Goal: Transaction & Acquisition: Purchase product/service

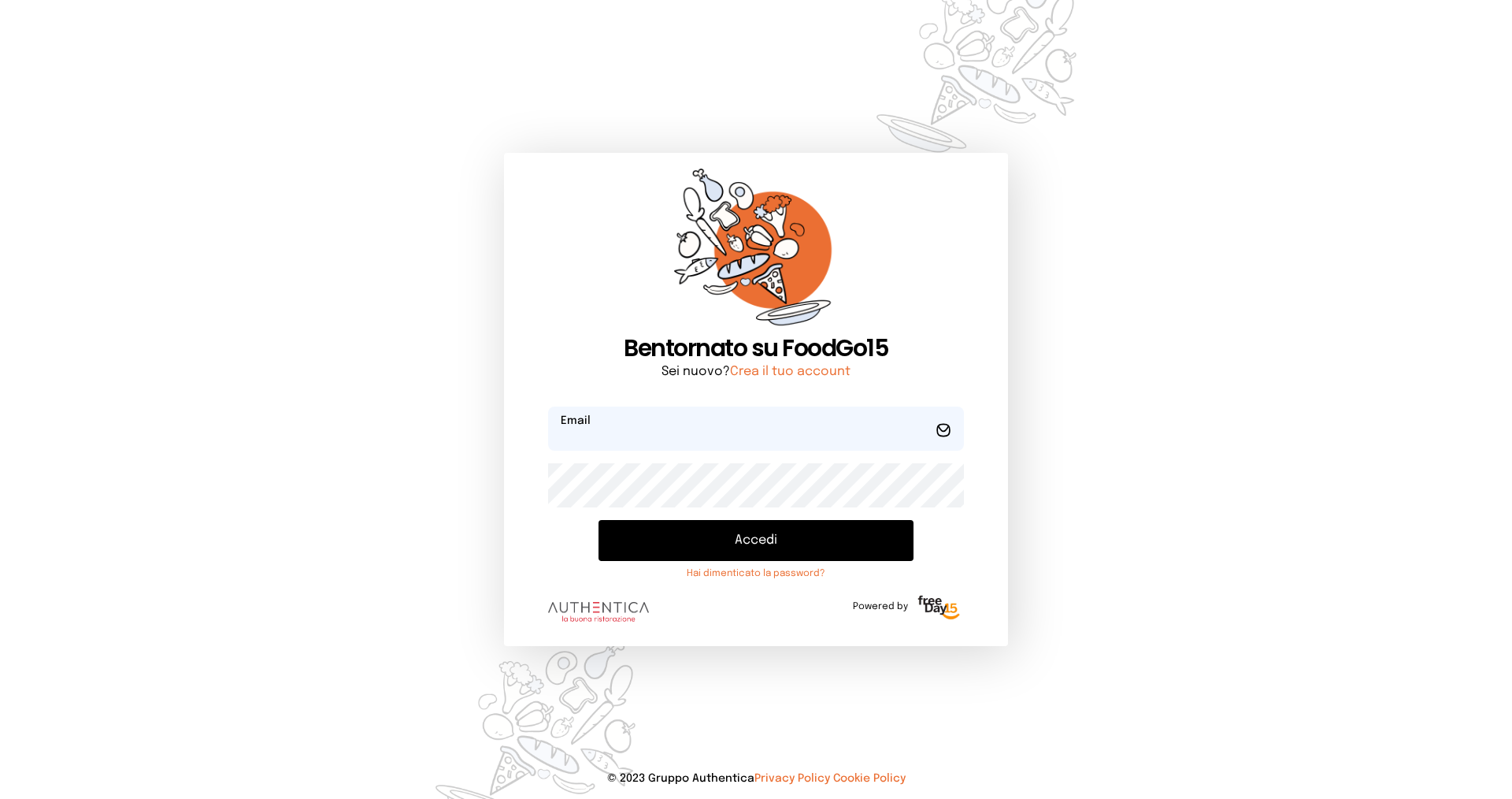
type input "**********"
click at [792, 532] on button "Accedi" at bounding box center [756, 540] width 315 height 41
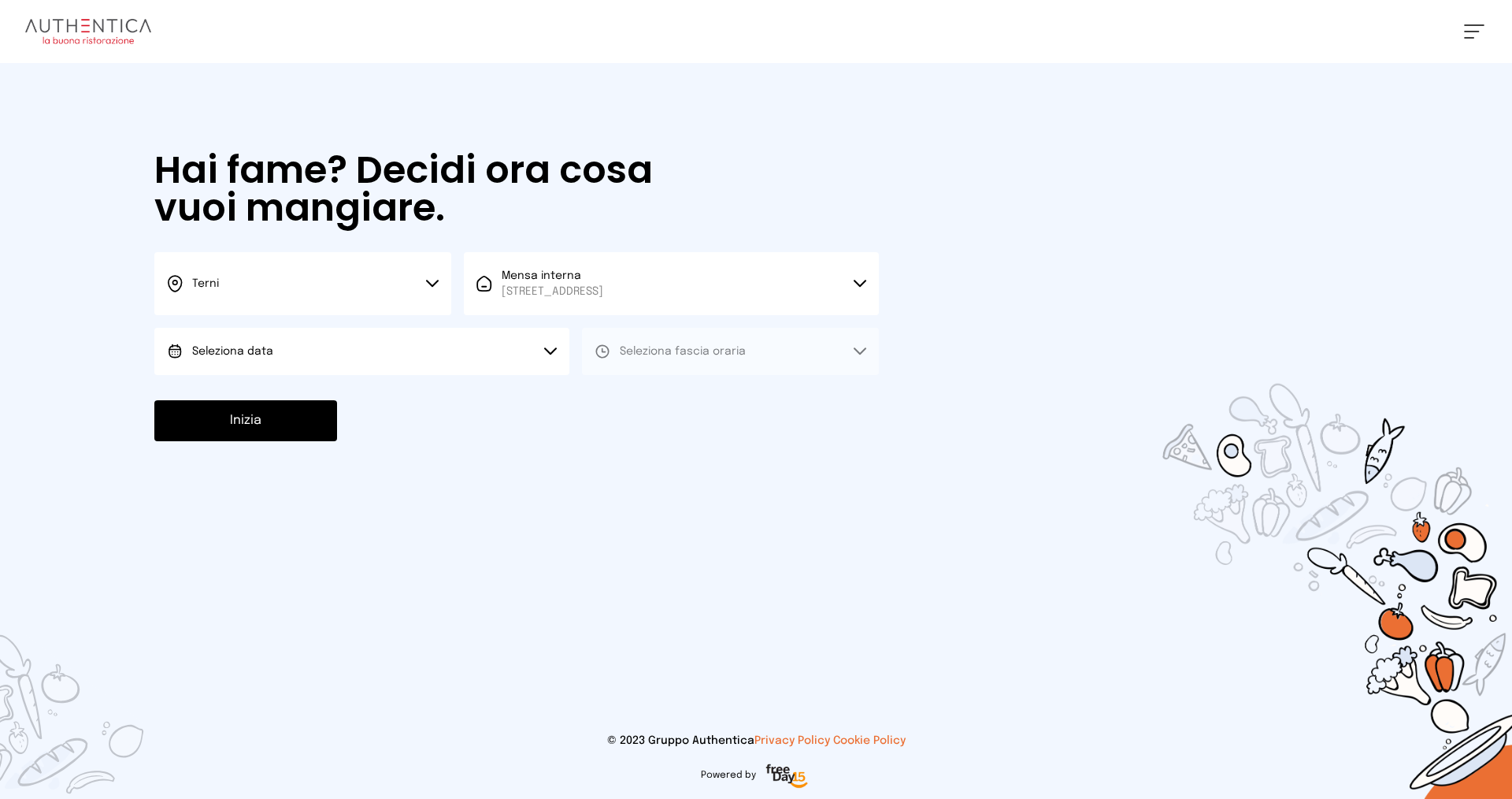
click at [368, 339] on button "Seleziona data" at bounding box center [362, 351] width 416 height 47
click at [323, 386] on li "[DATE], [DATE]" at bounding box center [362, 395] width 416 height 41
click at [631, 347] on span "Seleziona fascia oraria" at bounding box center [683, 351] width 126 height 11
click at [631, 397] on span "Pranzo" at bounding box center [639, 395] width 38 height 16
click at [203, 420] on button "Inizia" at bounding box center [246, 420] width 182 height 41
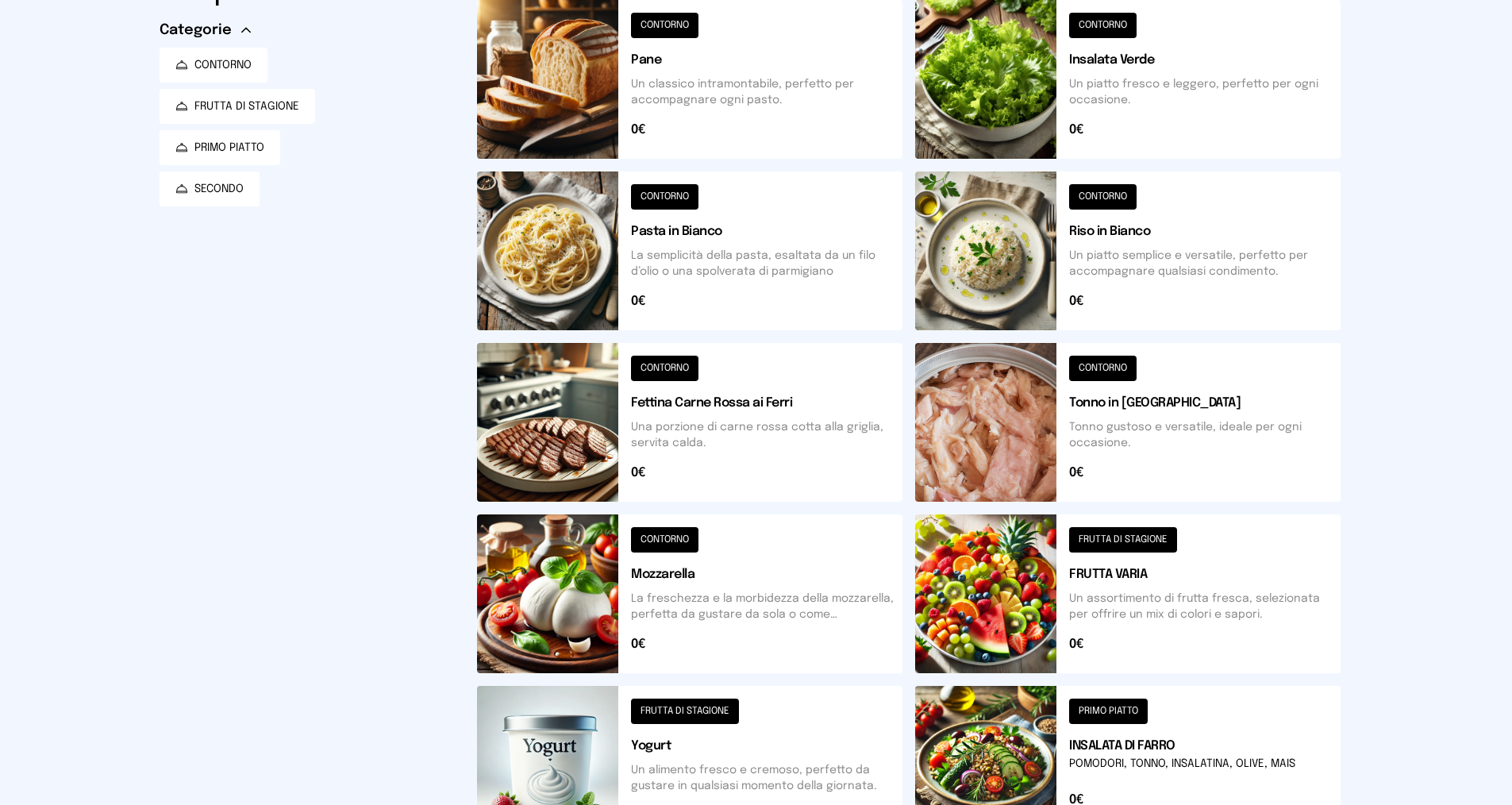
scroll to position [476, 0]
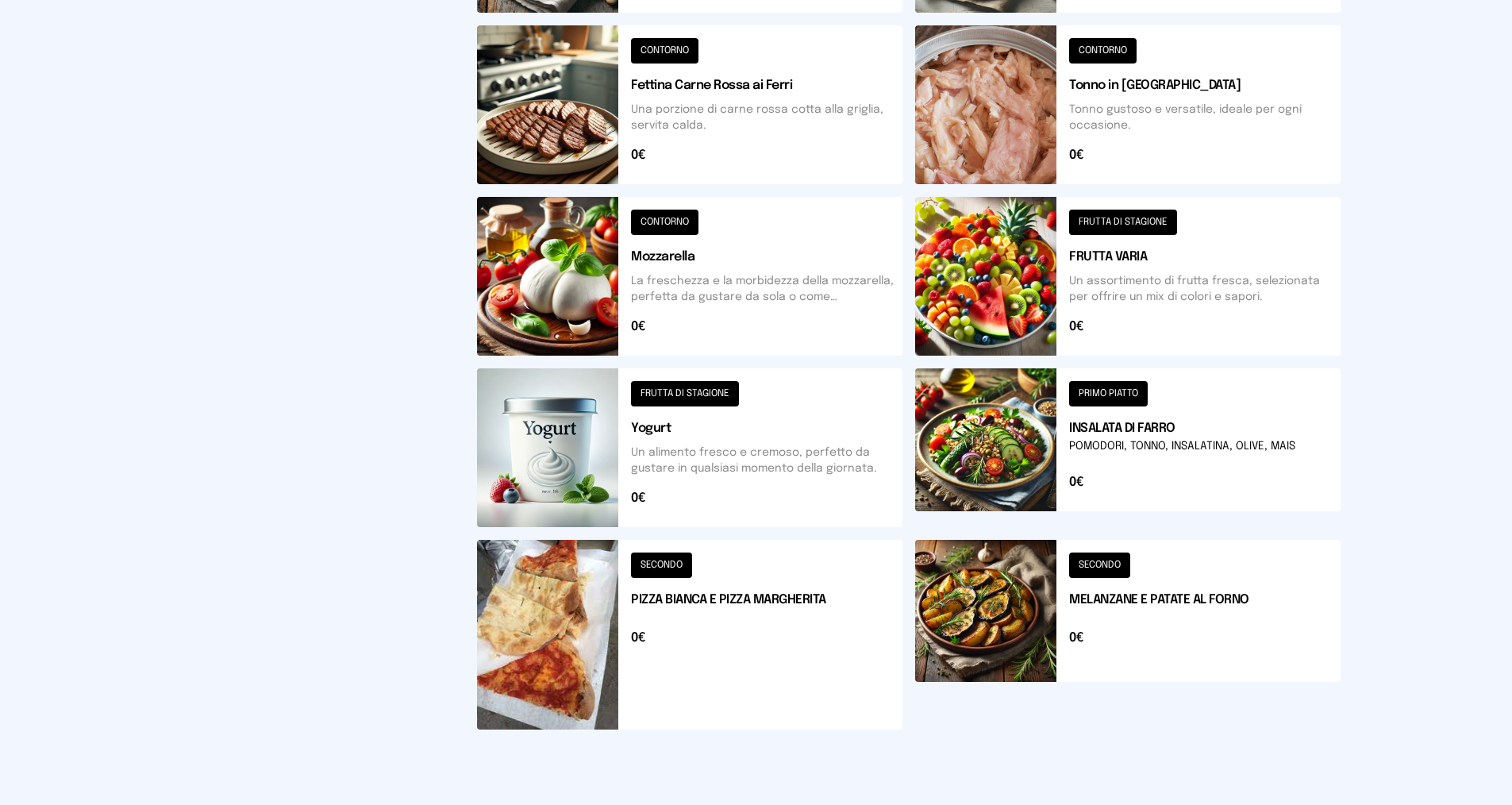
click at [1107, 563] on button at bounding box center [1128, 634] width 425 height 189
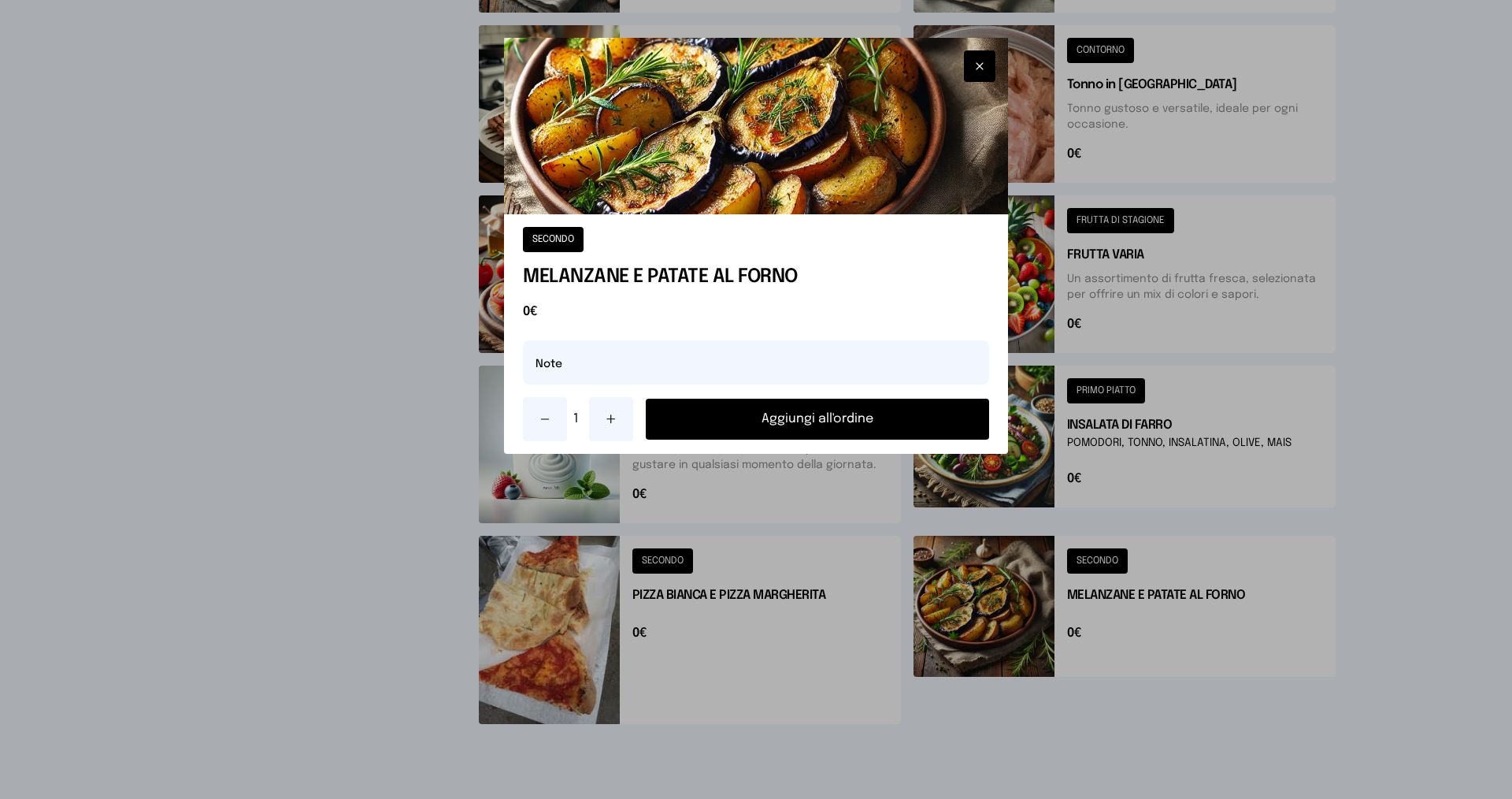
click at [885, 416] on button "Aggiungi all'ordine" at bounding box center [817, 419] width 344 height 41
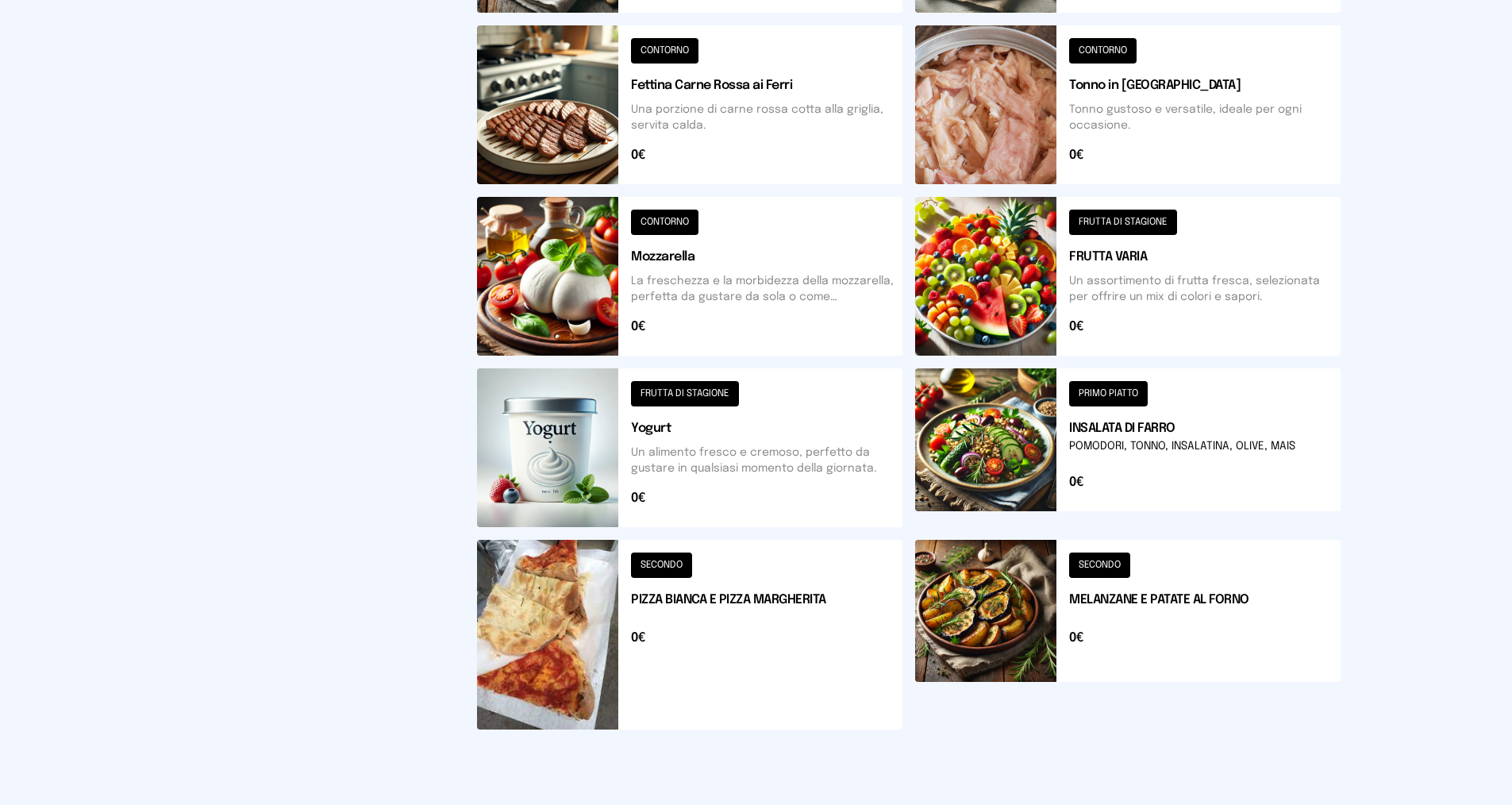
click at [647, 43] on button at bounding box center [690, 104] width 425 height 159
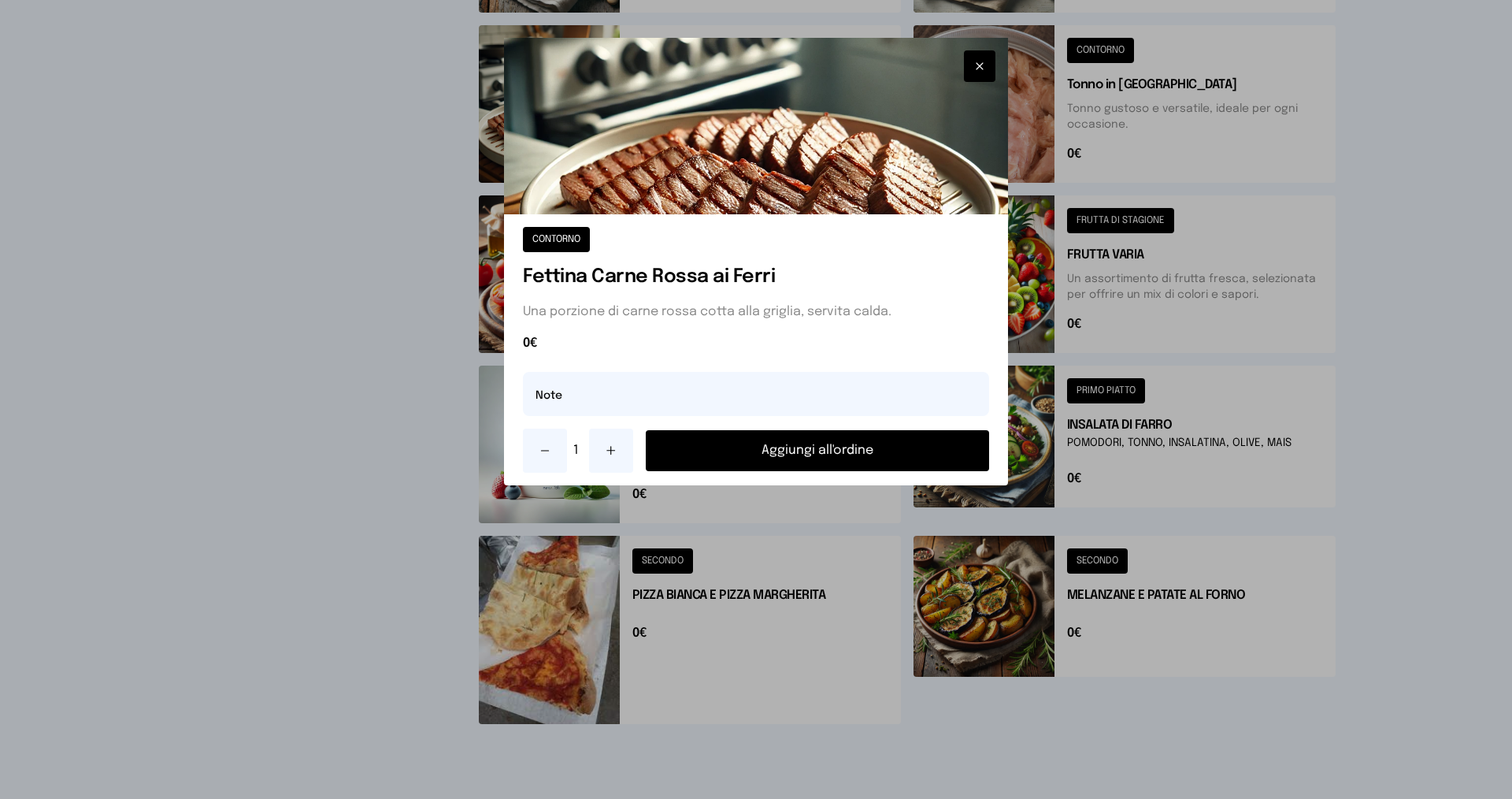
click at [718, 444] on button "Aggiungi all'ordine" at bounding box center [817, 451] width 344 height 41
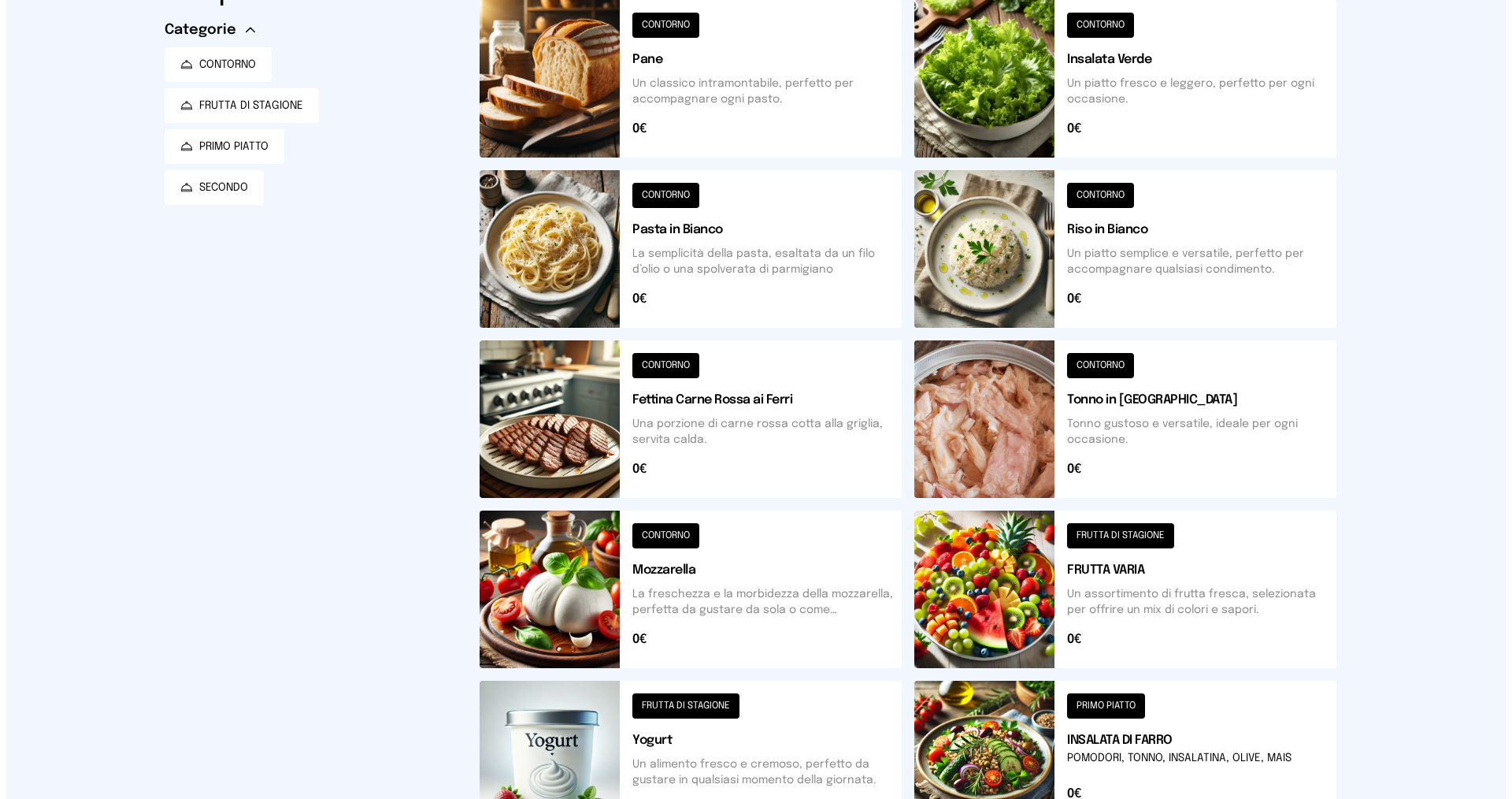
scroll to position [0, 0]
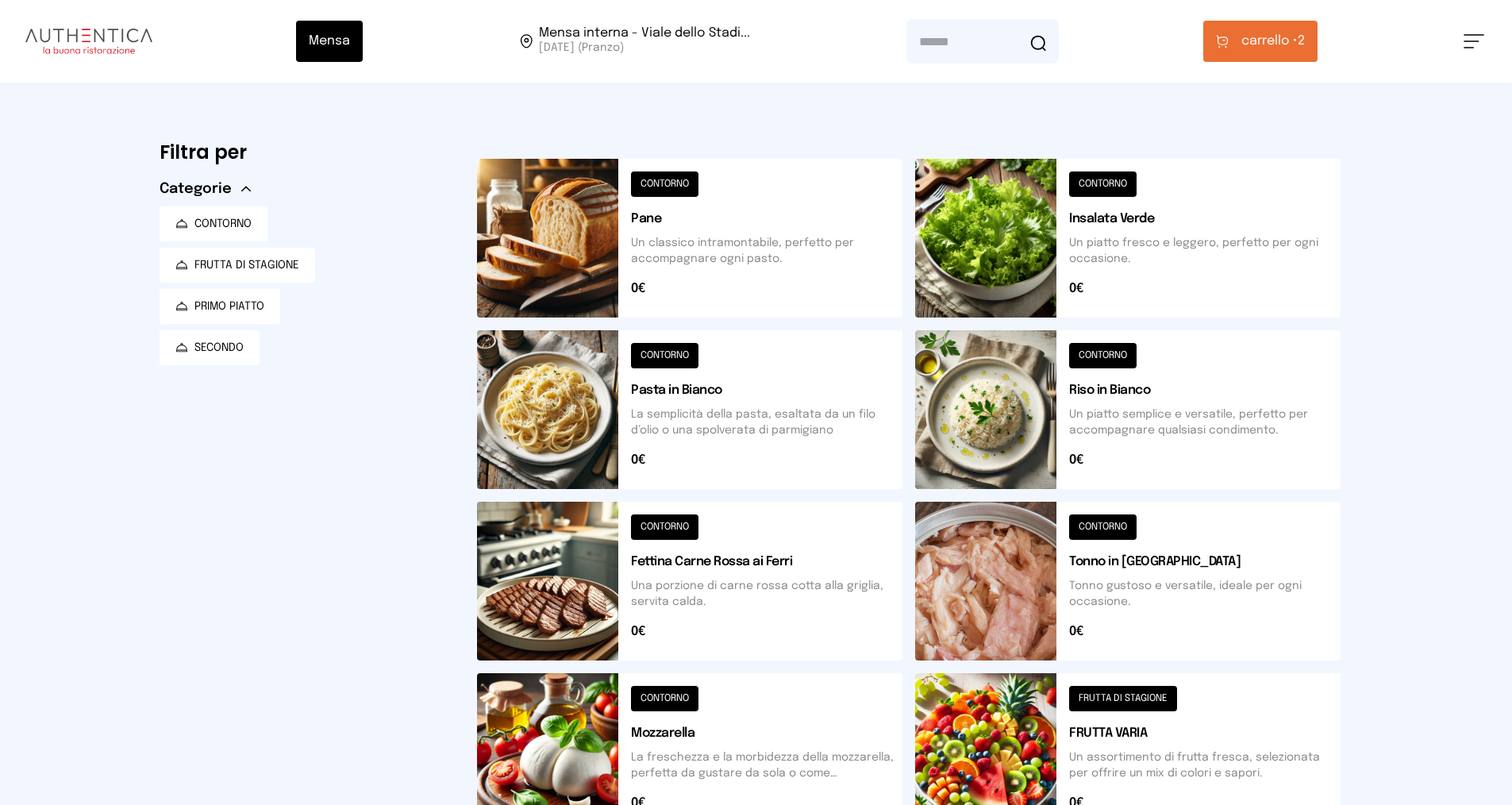
click at [1088, 696] on button at bounding box center [1128, 752] width 425 height 159
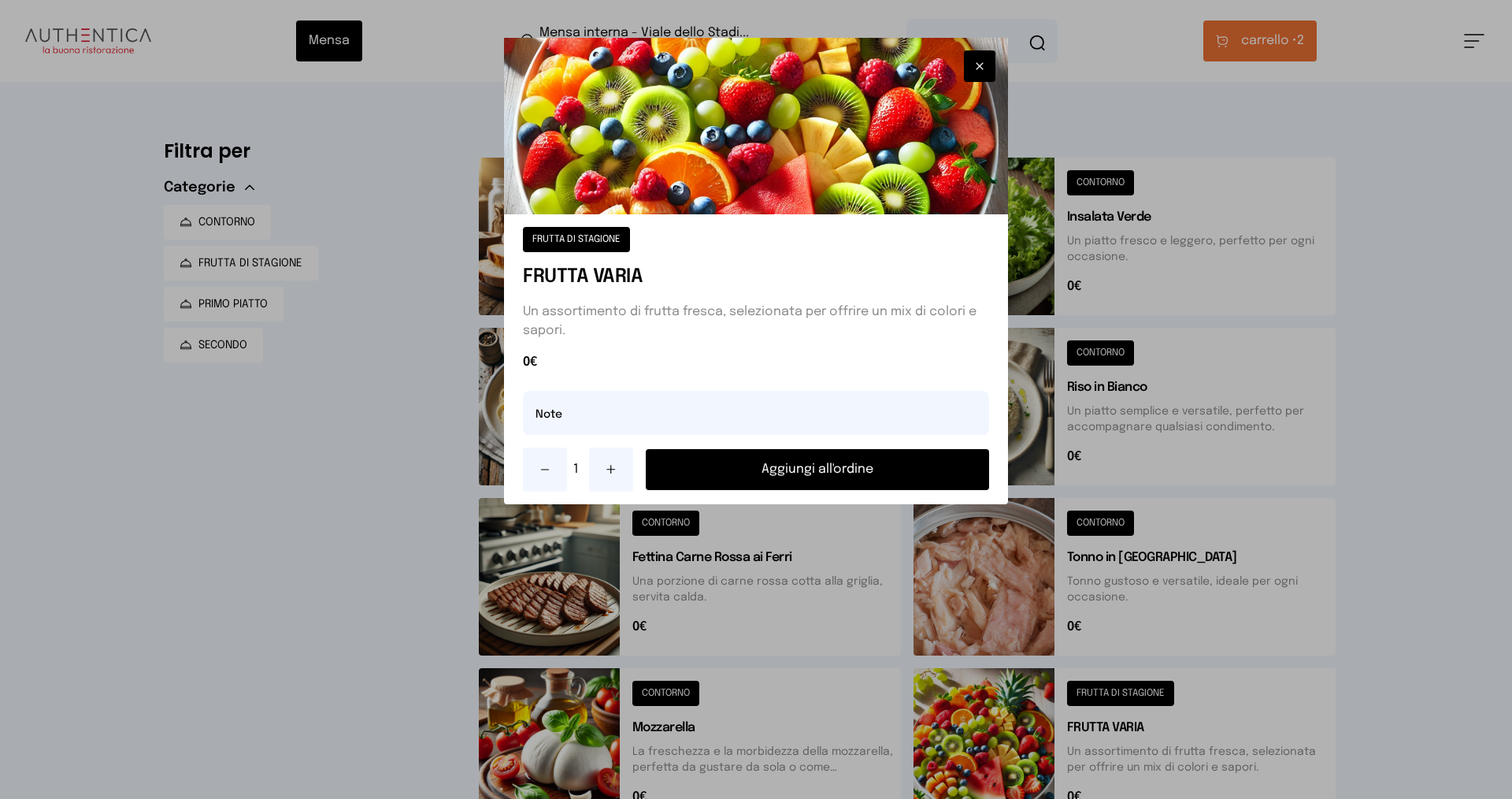
click at [816, 464] on button "Aggiungi all'ordine" at bounding box center [817, 469] width 344 height 41
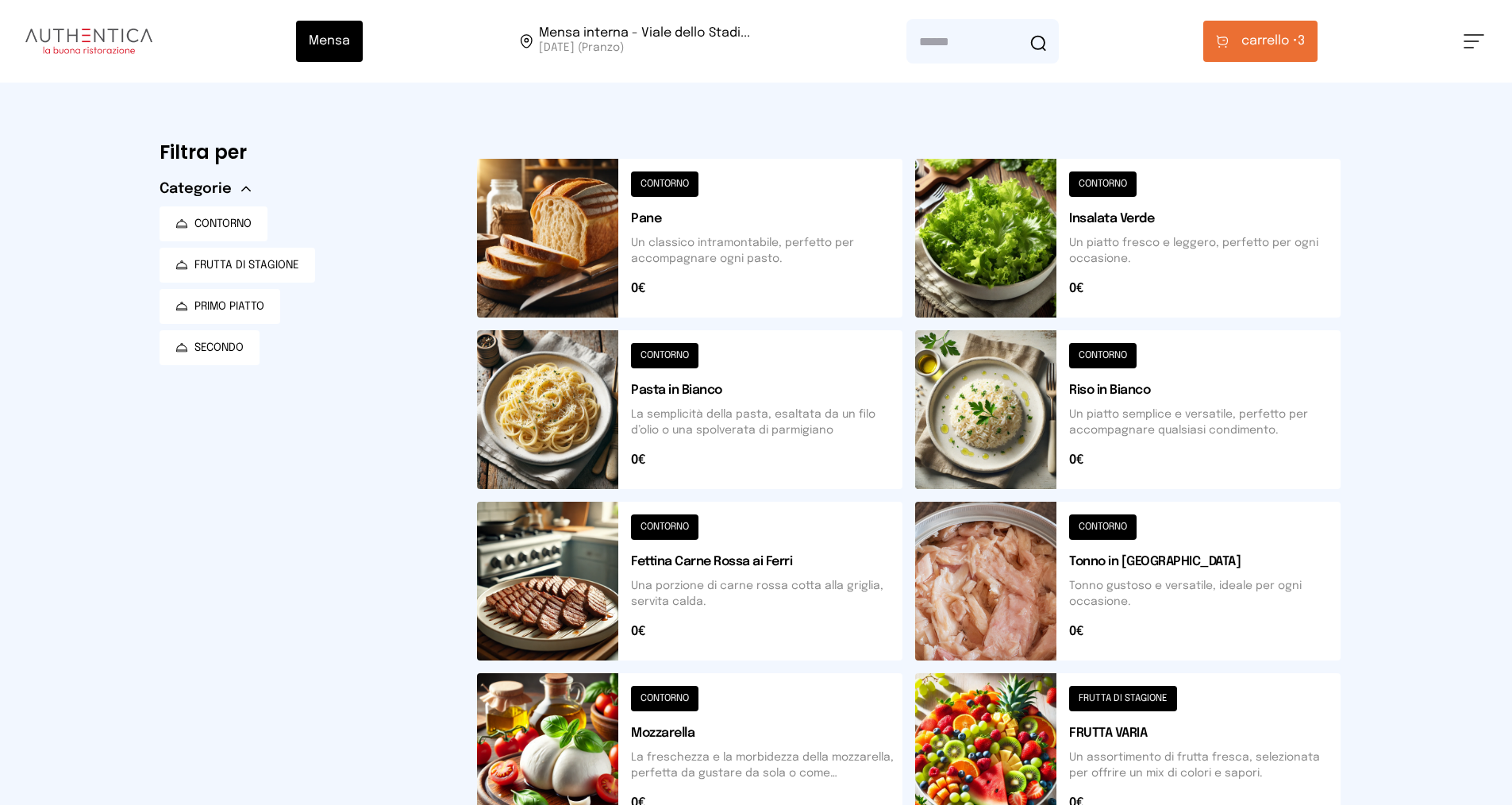
click at [1257, 35] on span "carrello •" at bounding box center [1270, 41] width 57 height 19
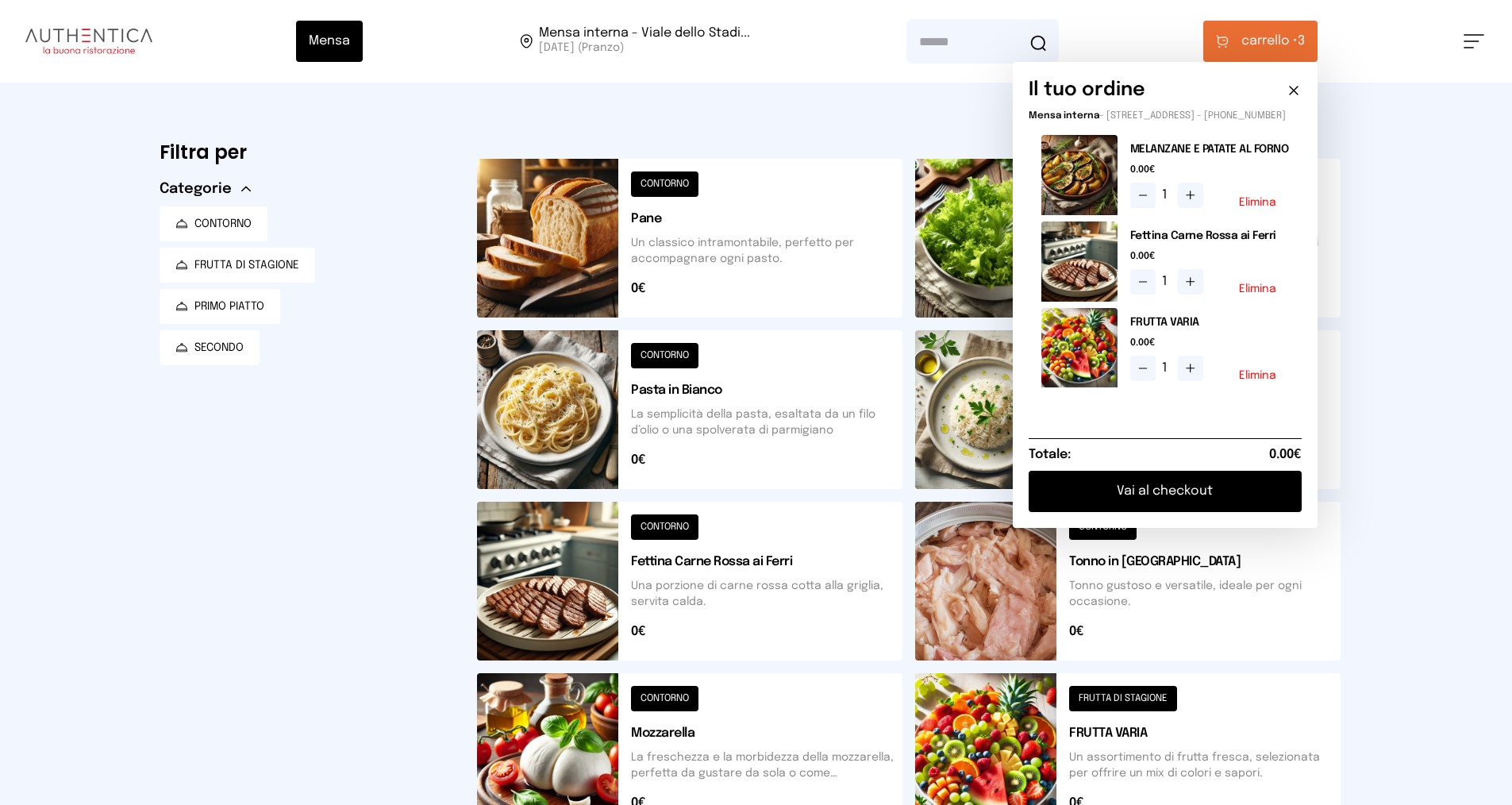
click at [1158, 502] on button "Vai al checkout" at bounding box center [1166, 491] width 273 height 41
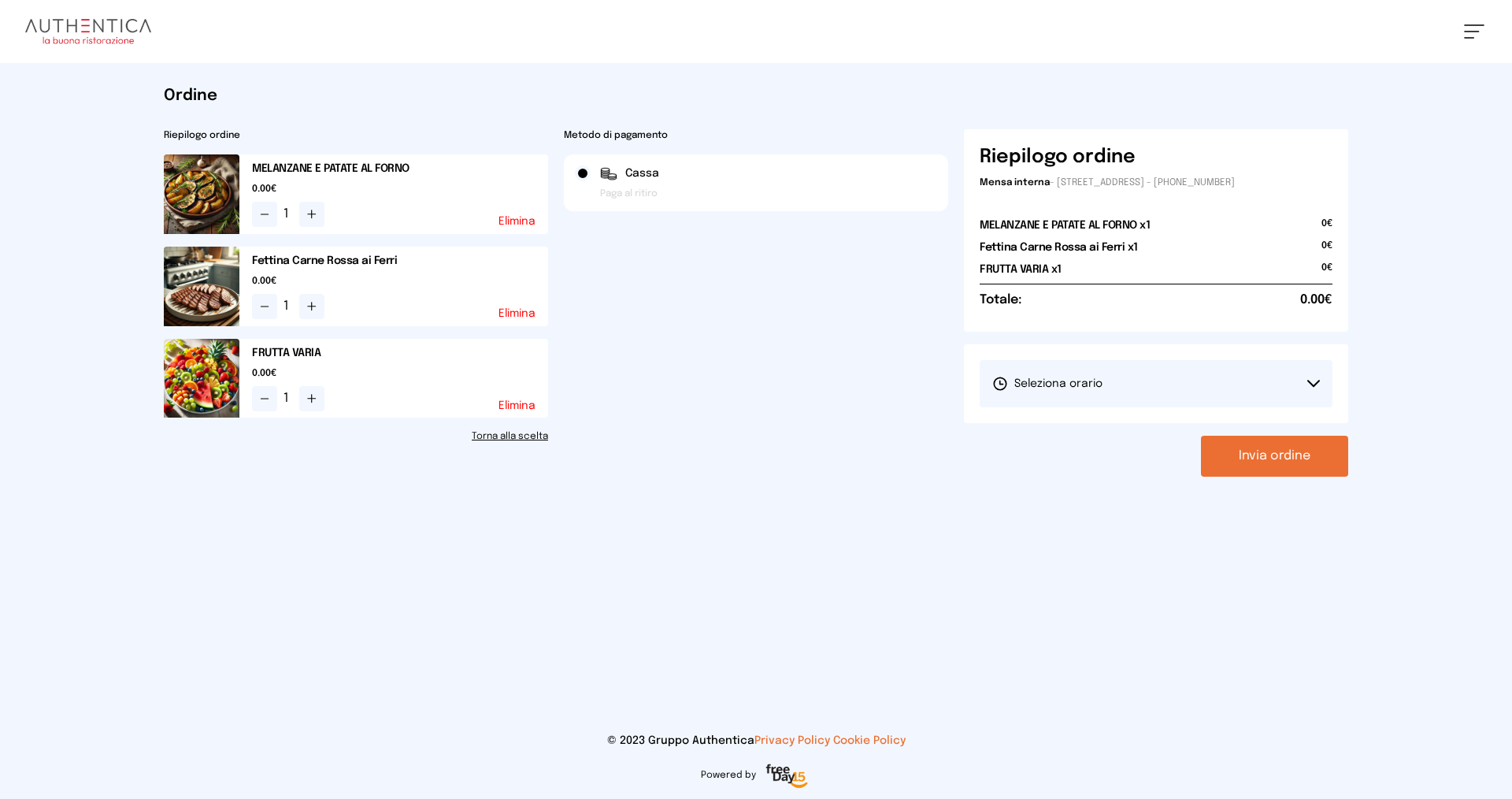
click at [1060, 382] on span "Seleziona orario" at bounding box center [1048, 383] width 111 height 16
click at [1060, 423] on span "1° Turno (13:00 - 15:00)" at bounding box center [1051, 428] width 119 height 16
click at [1241, 453] on button "Invia ordine" at bounding box center [1275, 456] width 147 height 41
